Goal: Contribute content: Add original content to the website for others to see

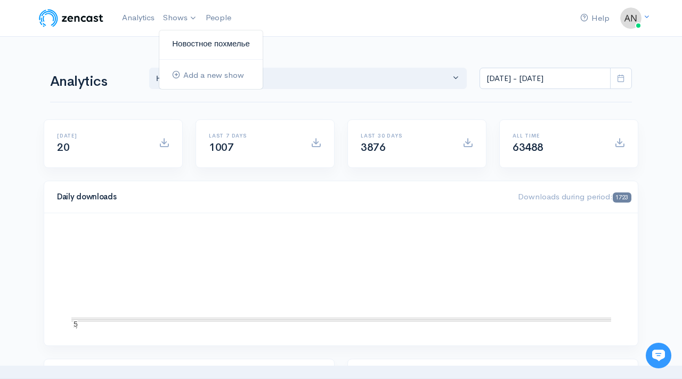
click at [207, 45] on link "Новостное похмелье" at bounding box center [210, 44] width 103 height 19
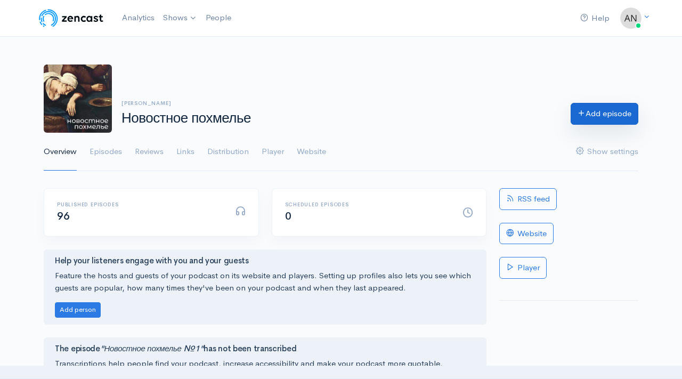
click at [615, 112] on link "Add episode" at bounding box center [605, 114] width 68 height 22
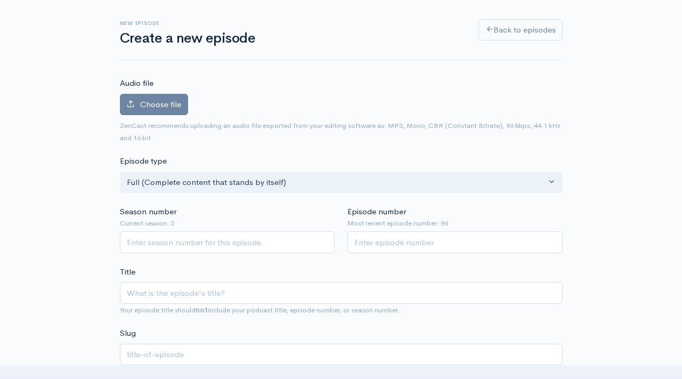
scroll to position [60, 0]
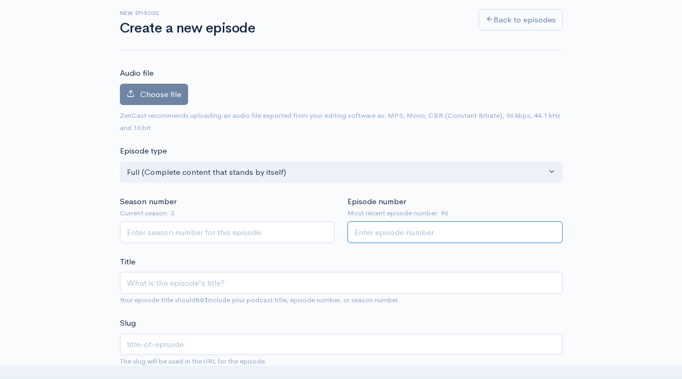
click at [396, 239] on input "Episode number" at bounding box center [454, 232] width 215 height 22
type input "97"
click at [231, 233] on input "Season number" at bounding box center [227, 232] width 215 height 22
type input "3"
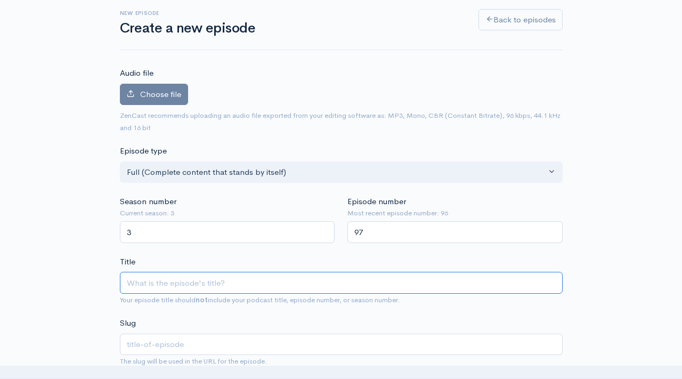
click at [192, 285] on input "Title" at bounding box center [341, 283] width 443 height 22
type input "Y"
type input "y"
type input "Yj"
type input "yj"
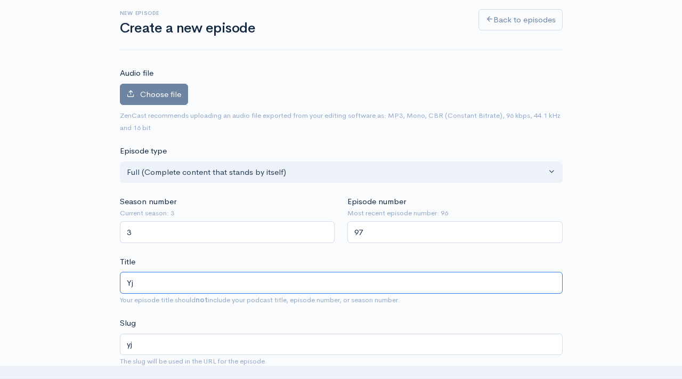
type input "Y"
type input "y"
type input "[PERSON_NAME]"
type input "n"
type input "Нов"
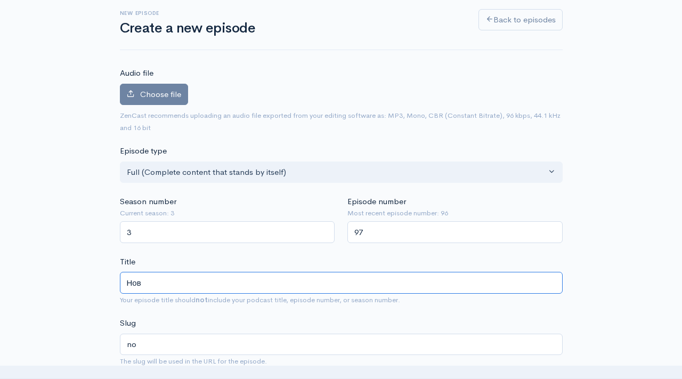
type input "nov"
type input "Ново"
type input "novo"
type input "Новост"
type input "novost"
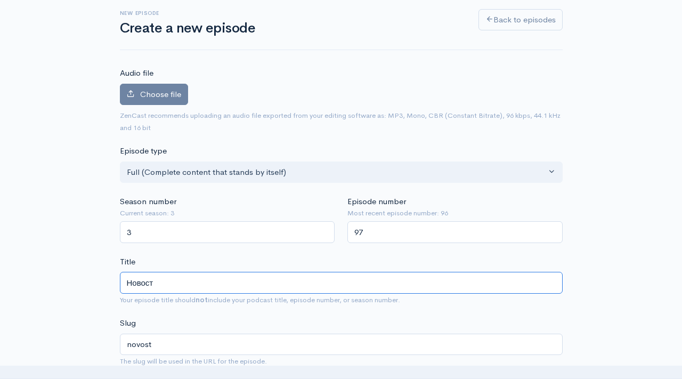
type input "Новостн"
type input "novostn"
type input "Новостное"
type input "novostnoe"
type input "Новостноей"
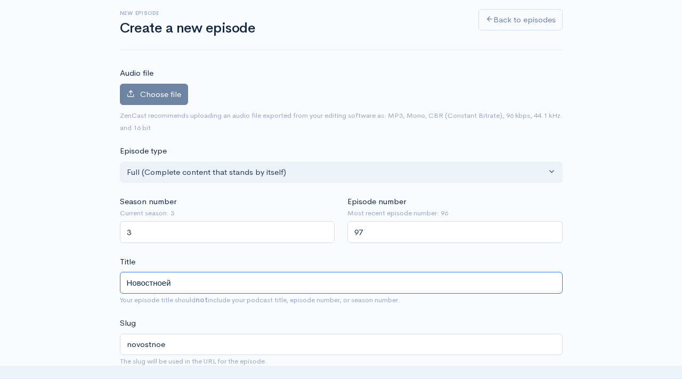
type input "novostnoej"
type input "Новостноей по"
type input "novostnoej-po"
type input "Новостноей п"
type input "novostnoej-p"
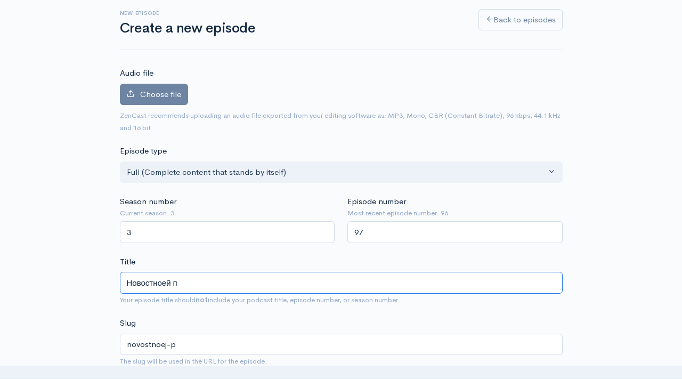
type input "Новостноей"
type input "novostnoej"
type input "Новостное"
type input "novostnoe"
type input "Новостное по"
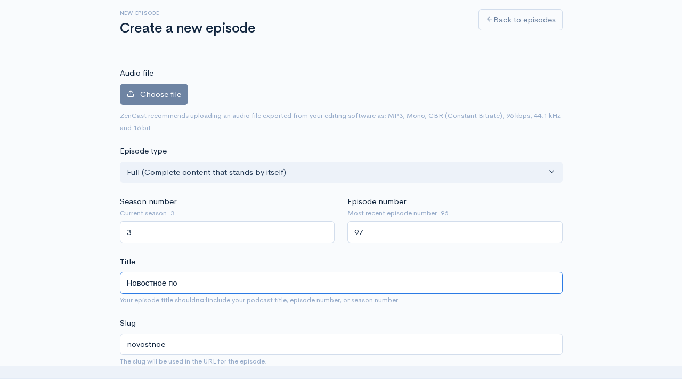
type input "novostnoe-po"
type input "Новостное пох"
type input "novostnoe-poh"
type input "Новостное похм"
type input "novostnoe-pohm"
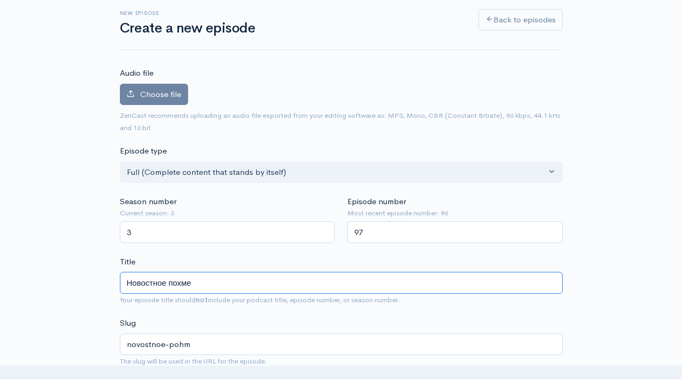
type input "Новостное похмел"
type input "novostnoe-pohmel"
type input "Новостное похмелье"
type input "novostnoe-pohmele"
type input "Новостное похмелье №9"
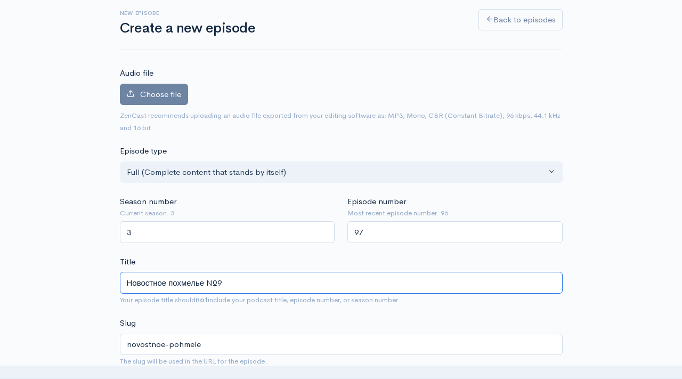
type input "novostnoe-pohmele-9"
type input "Новостное похмелье №97"
type input "novostnoe-pohmele-97"
type input "Новостное похмелье №97"
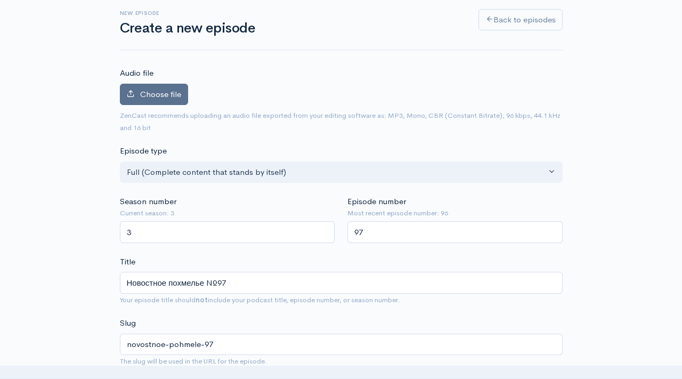
click at [151, 94] on span "Choose file" at bounding box center [160, 94] width 41 height 10
click at [0, 0] on input "Choose file" at bounding box center [0, 0] width 0 height 0
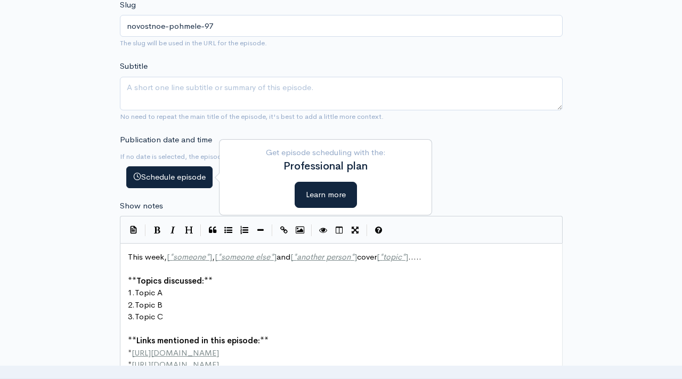
scroll to position [491, 0]
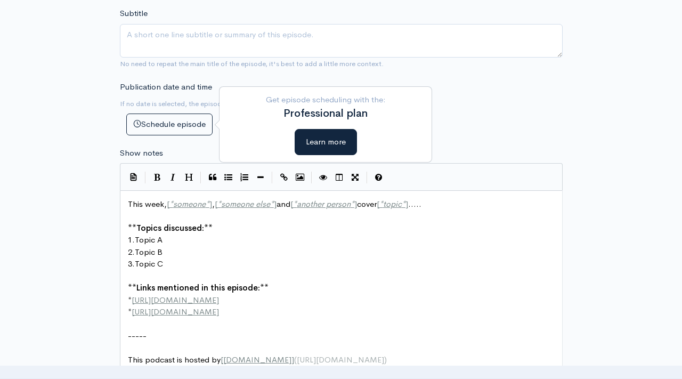
click at [204, 267] on pre "3. Topic C" at bounding box center [341, 264] width 431 height 12
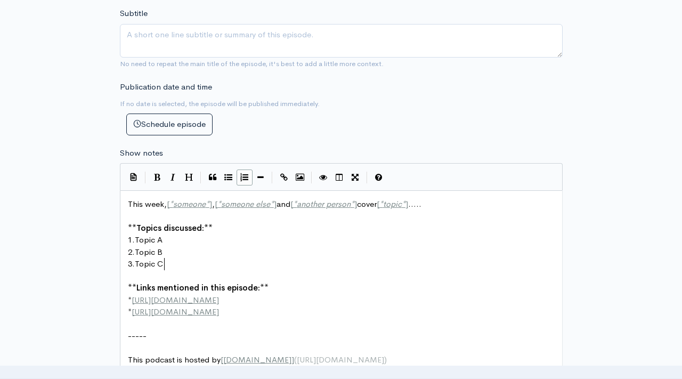
scroll to position [4, 0]
type textarea "This week, [*someone*], [*someone else*] and [*another person*] cover [*topic*]…"
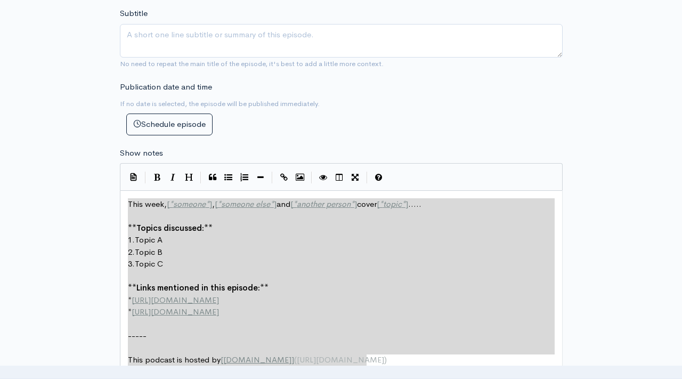
paste textarea
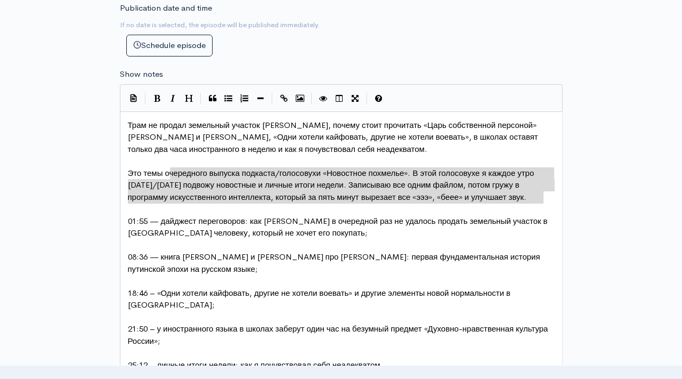
type textarea "Это темы очередного выпуска подкаста/голосовухи «Новостное похмелье». В этой го…"
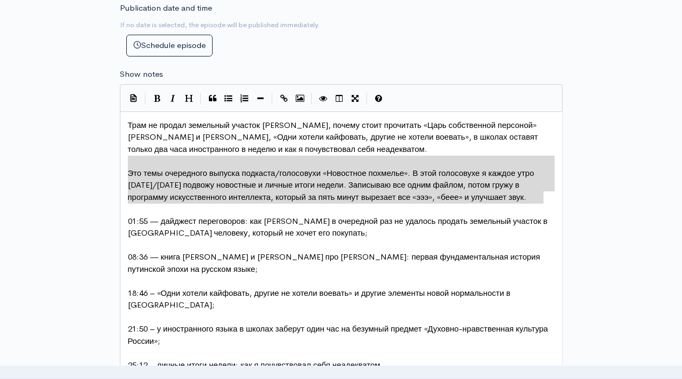
drag, startPoint x: 546, startPoint y: 199, endPoint x: 128, endPoint y: 162, distance: 419.9
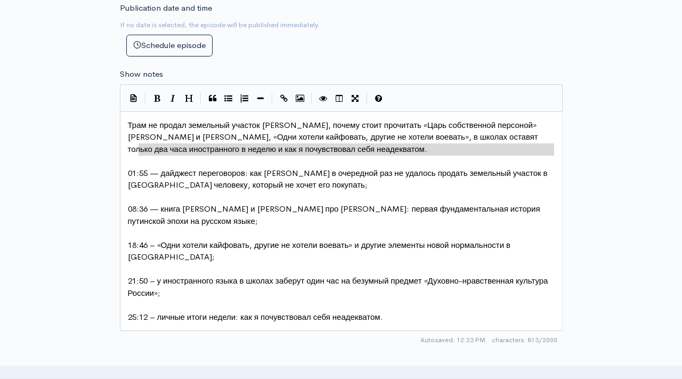
type textarea "неделю и как я почувствовал себя неадекватом."
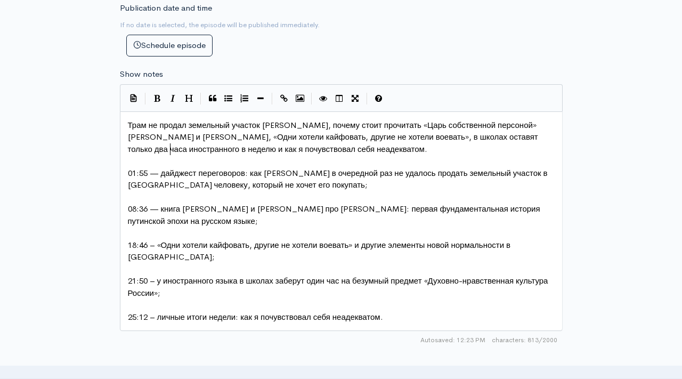
click at [169, 145] on span "Трам не продал земельный участок [PERSON_NAME], почему стоит прочитать «Царь со…" at bounding box center [334, 137] width 412 height 34
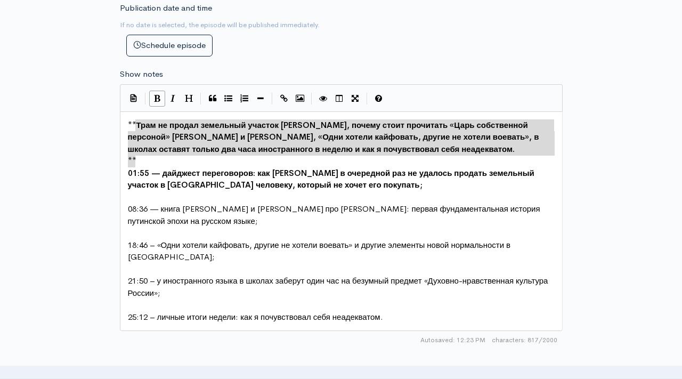
type textarea "ам не продал земельный участок [GEOGRAPHIC_DATA], почему стоит прочитать «Царь …"
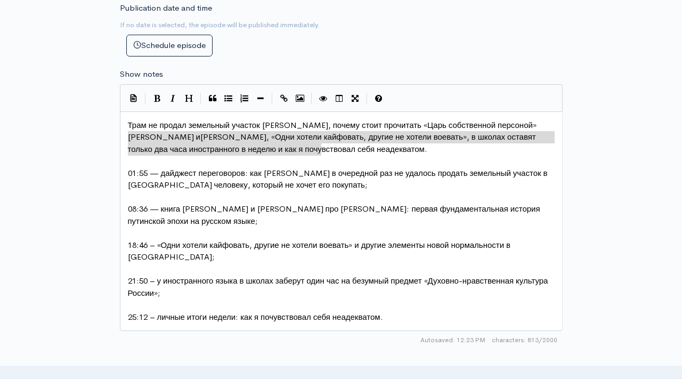
type textarea "Трам не продал земельный участок [PERSON_NAME], почему стоит прочитать «Царь со…"
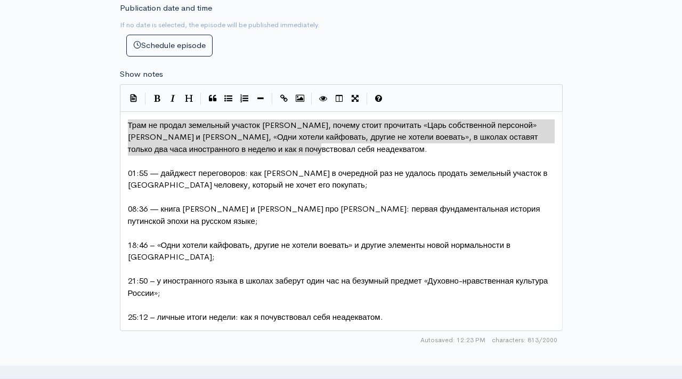
drag, startPoint x: 329, startPoint y: 152, endPoint x: 103, endPoint y: 125, distance: 227.0
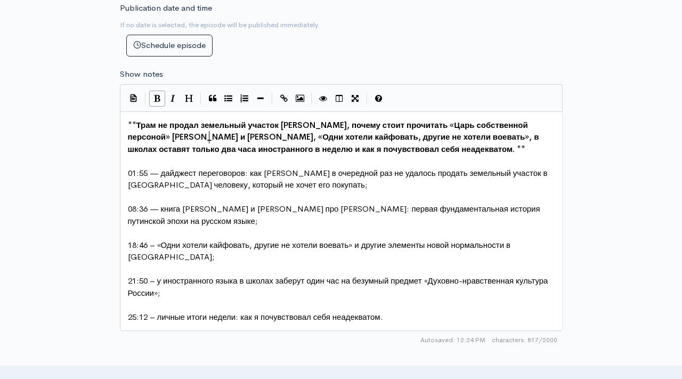
click at [220, 135] on span "Трам не продал земельный участок [PERSON_NAME], почему стоит прочитать «Царь со…" at bounding box center [334, 137] width 413 height 34
type textarea "о"
click at [419, 139] on span "Трам не продал земельный участок [PERSON_NAME], почему стоит прочитать «Царь со…" at bounding box center [334, 137] width 412 height 34
type textarea "[PERSON_NAME]"
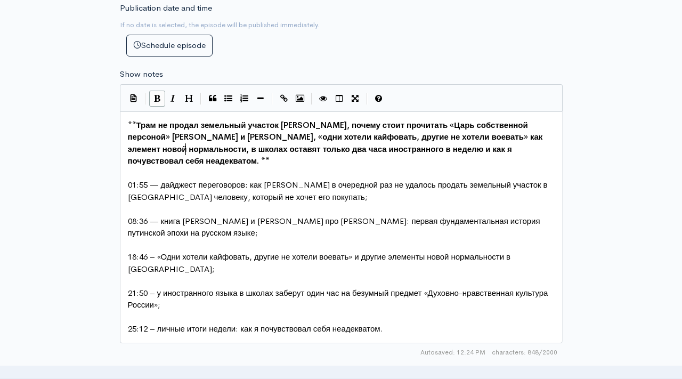
scroll to position [4, 125]
type textarea "как элемент новой нормальности"
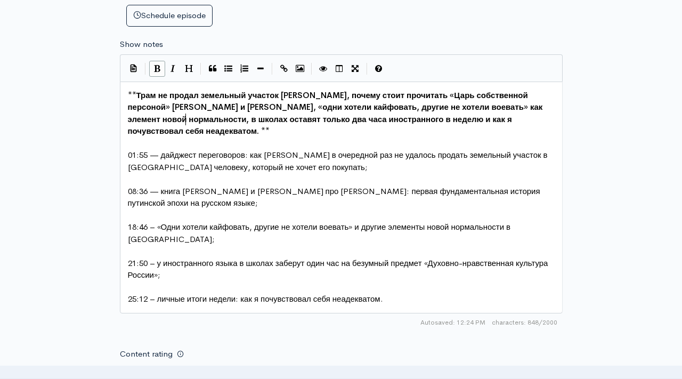
scroll to position [605, 0]
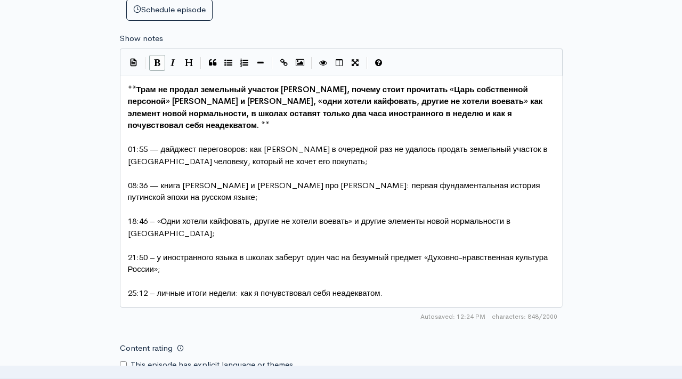
click at [399, 287] on pre "25:12 – личные итоги недели: как я почувствовал себя неадекватом." at bounding box center [341, 293] width 431 height 12
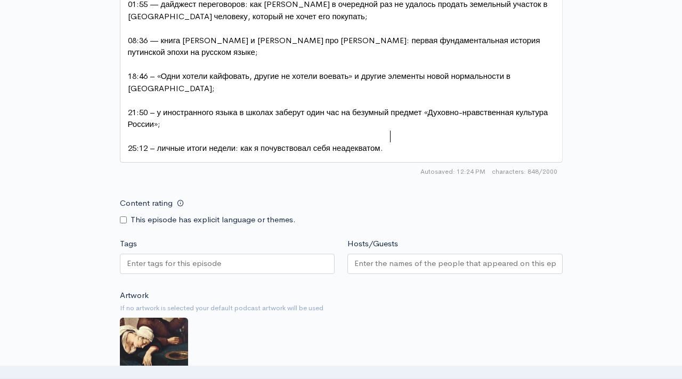
scroll to position [874, 0]
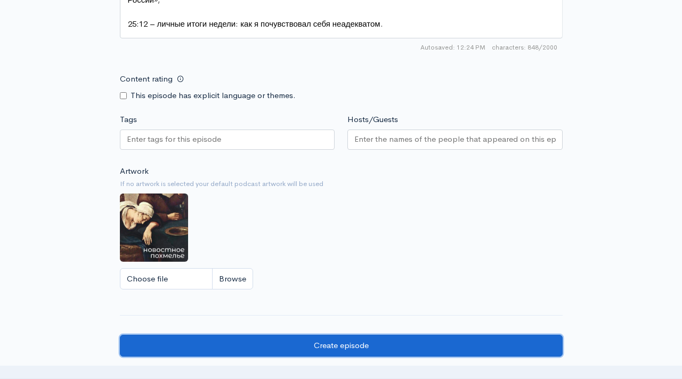
click at [374, 335] on input "Create episode" at bounding box center [341, 346] width 443 height 22
